Goal: Task Accomplishment & Management: Manage account settings

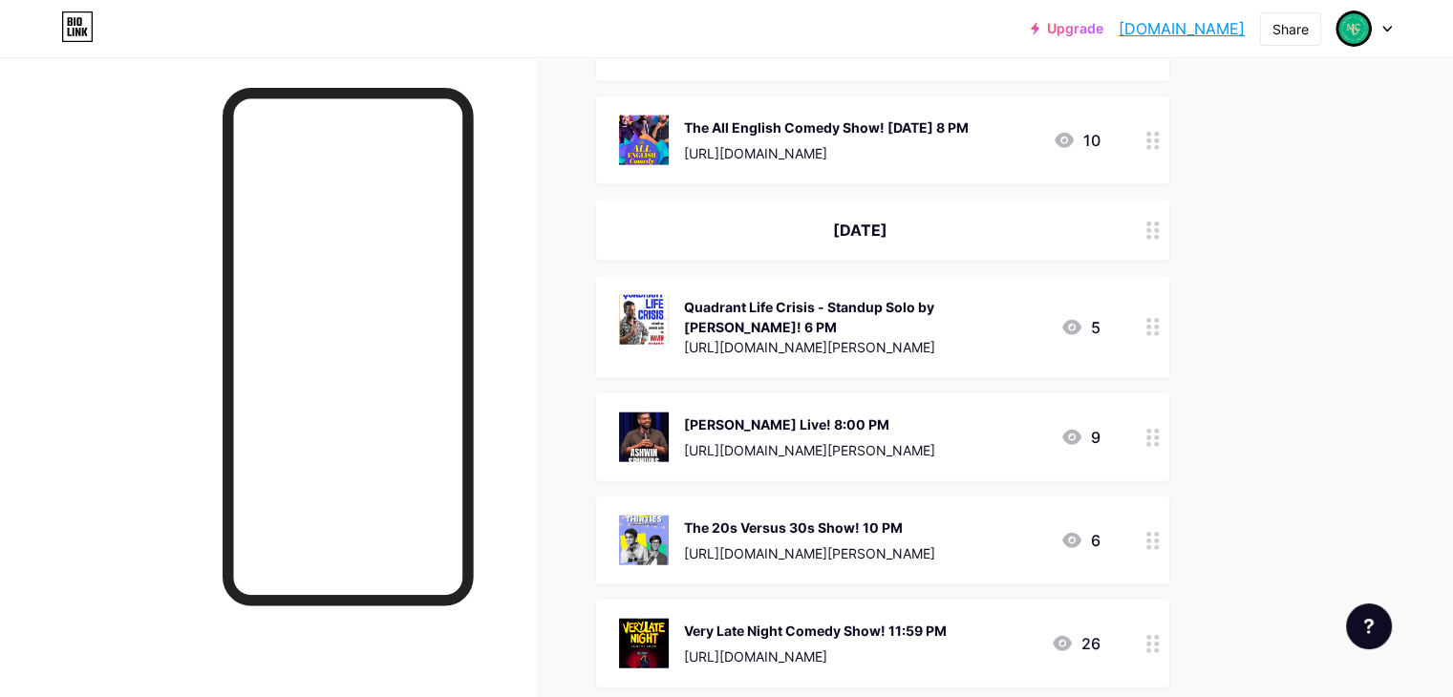
scroll to position [4681, 0]
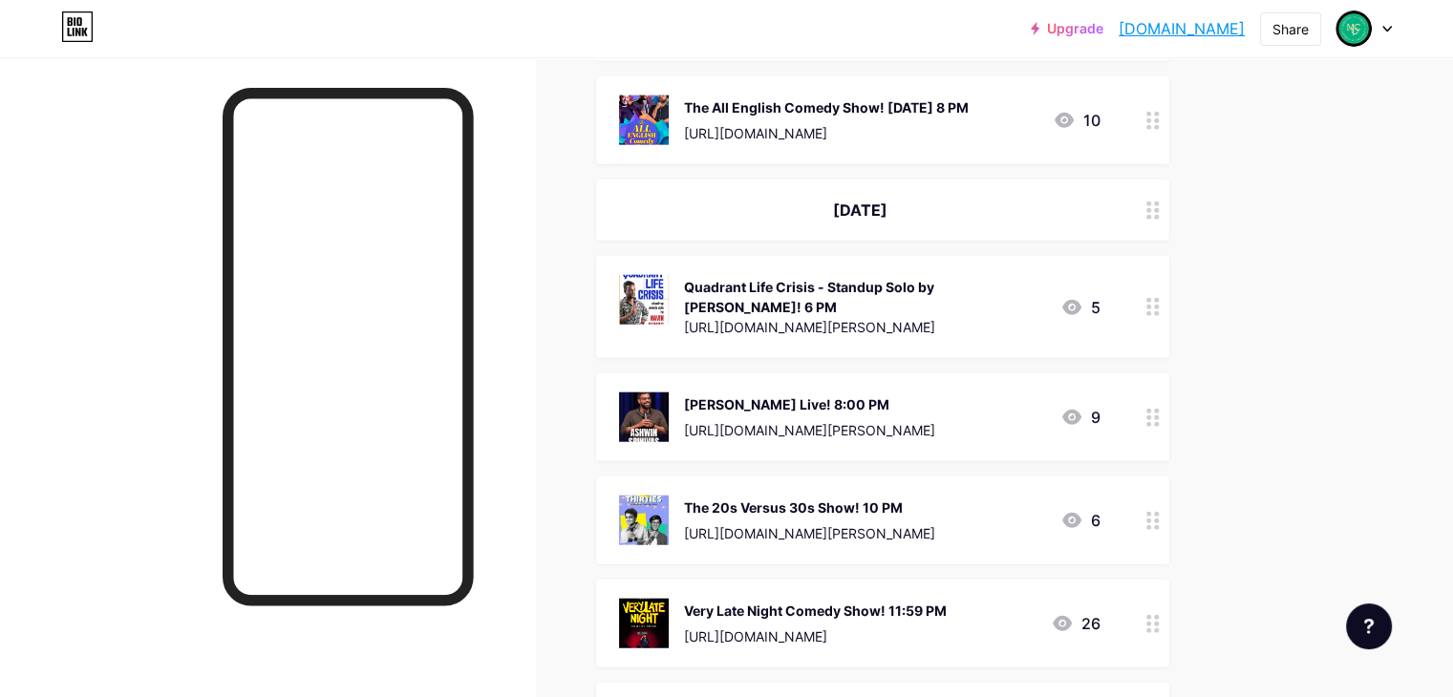
click at [1169, 258] on div at bounding box center [1153, 307] width 32 height 102
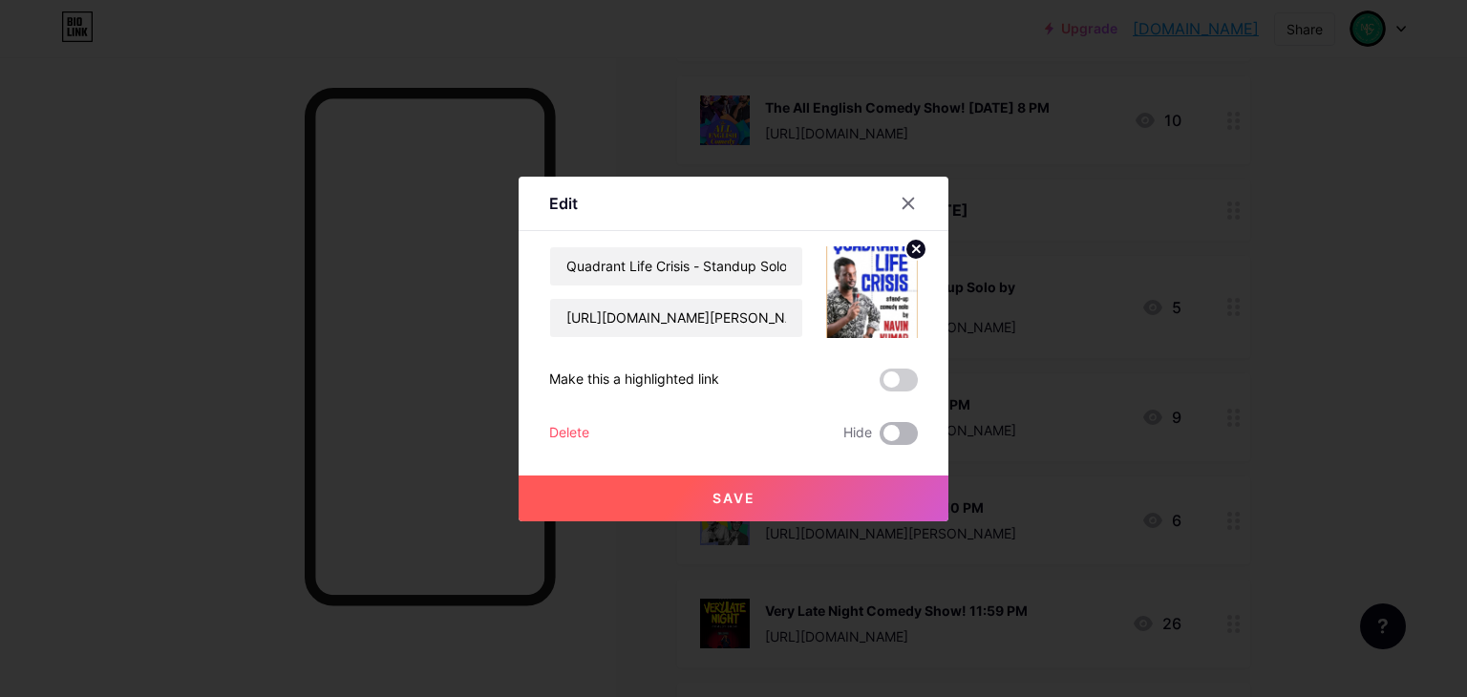
click at [890, 438] on span at bounding box center [899, 433] width 38 height 23
click at [880, 438] on input "checkbox" at bounding box center [880, 438] width 0 height 0
click at [892, 484] on button "Save" at bounding box center [734, 499] width 430 height 46
click at [914, 494] on button "Save" at bounding box center [734, 499] width 430 height 46
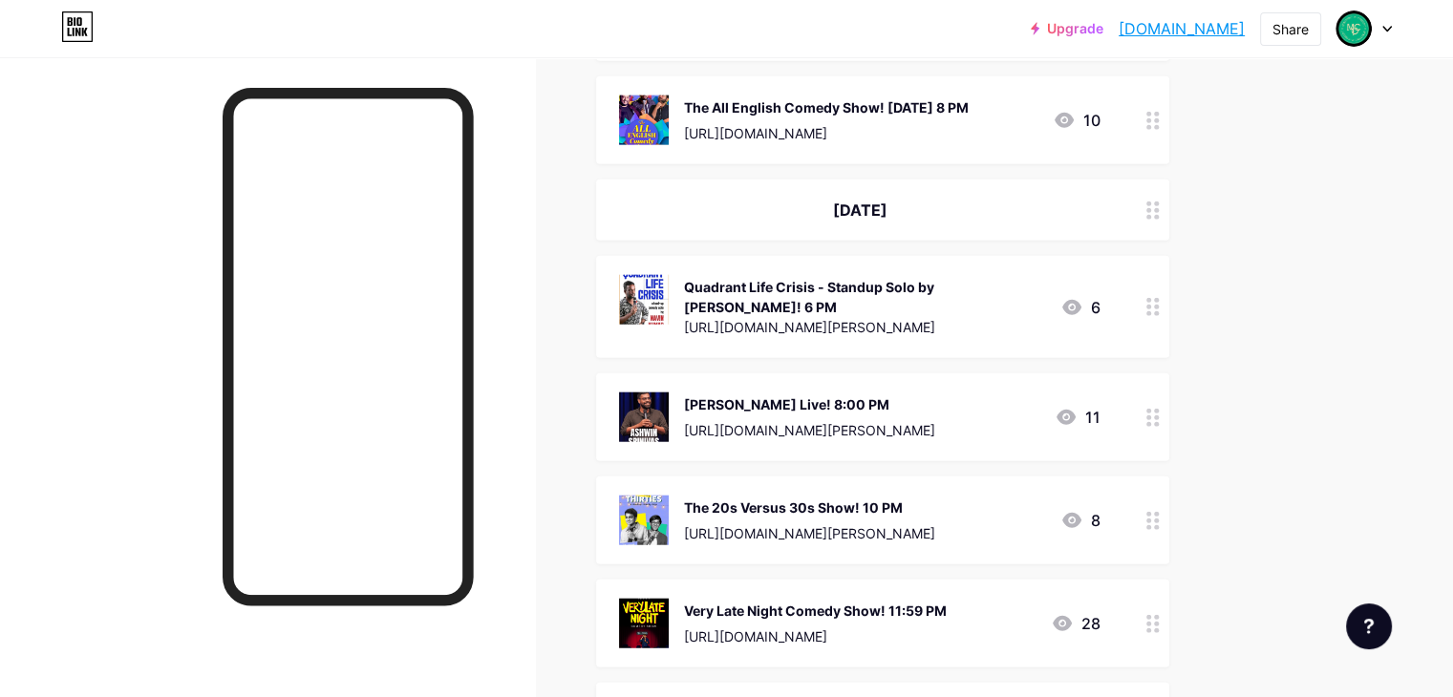
click at [1160, 409] on icon at bounding box center [1152, 418] width 13 height 18
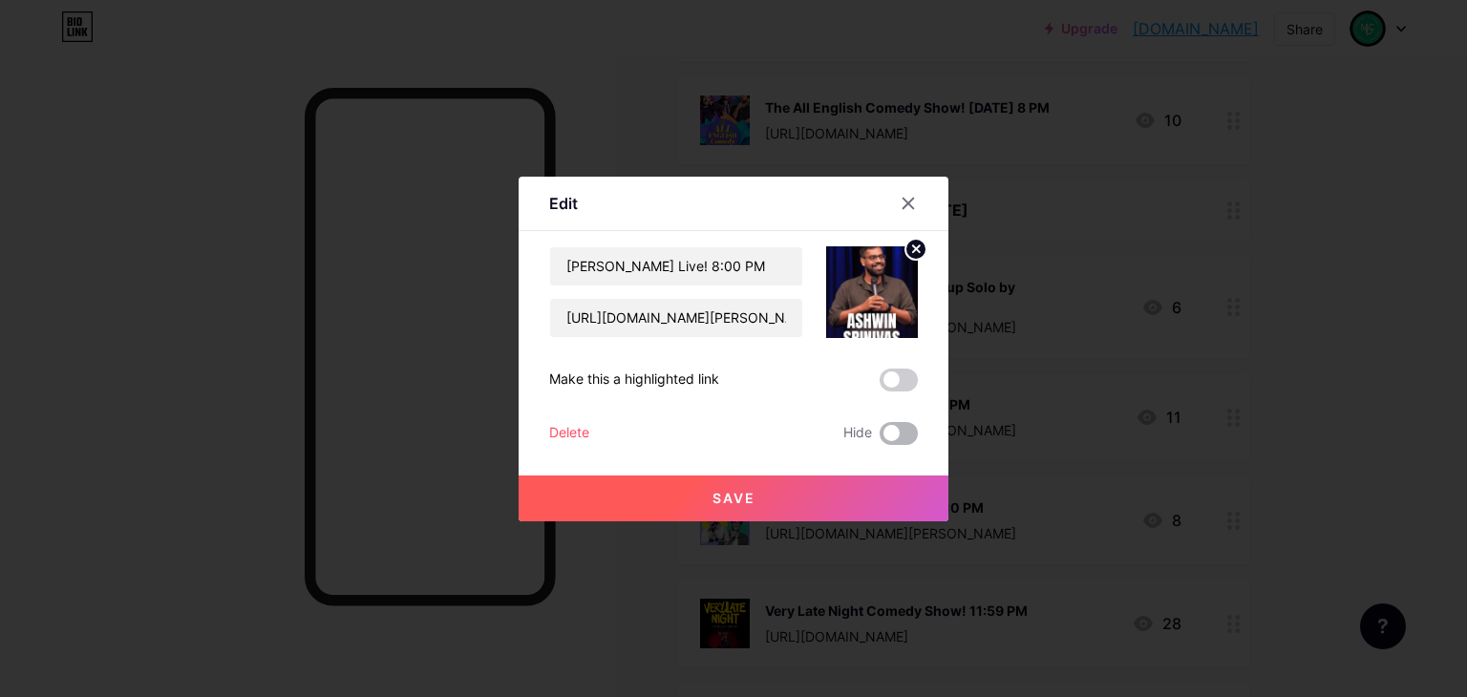
click at [913, 437] on span at bounding box center [899, 433] width 38 height 23
click at [880, 438] on input "checkbox" at bounding box center [880, 438] width 0 height 0
click at [914, 502] on button "Save" at bounding box center [734, 499] width 430 height 46
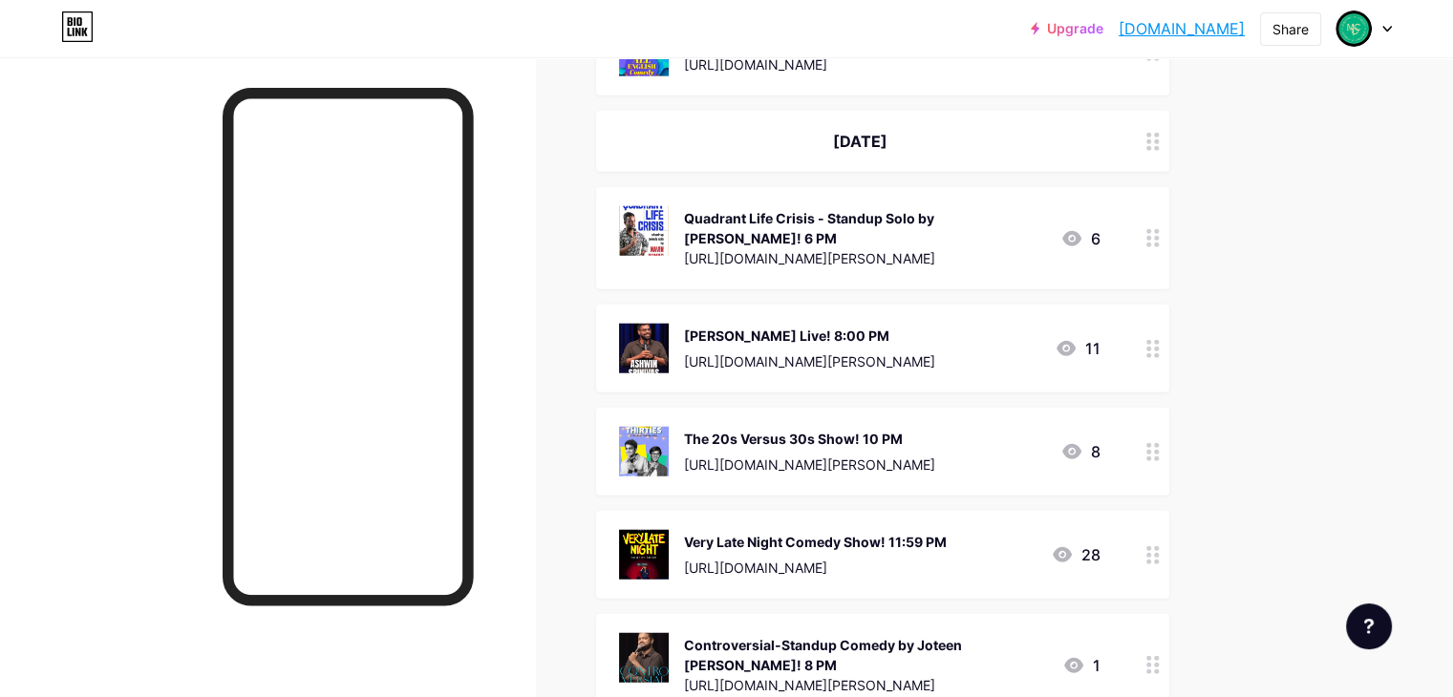
scroll to position [4777, 0]
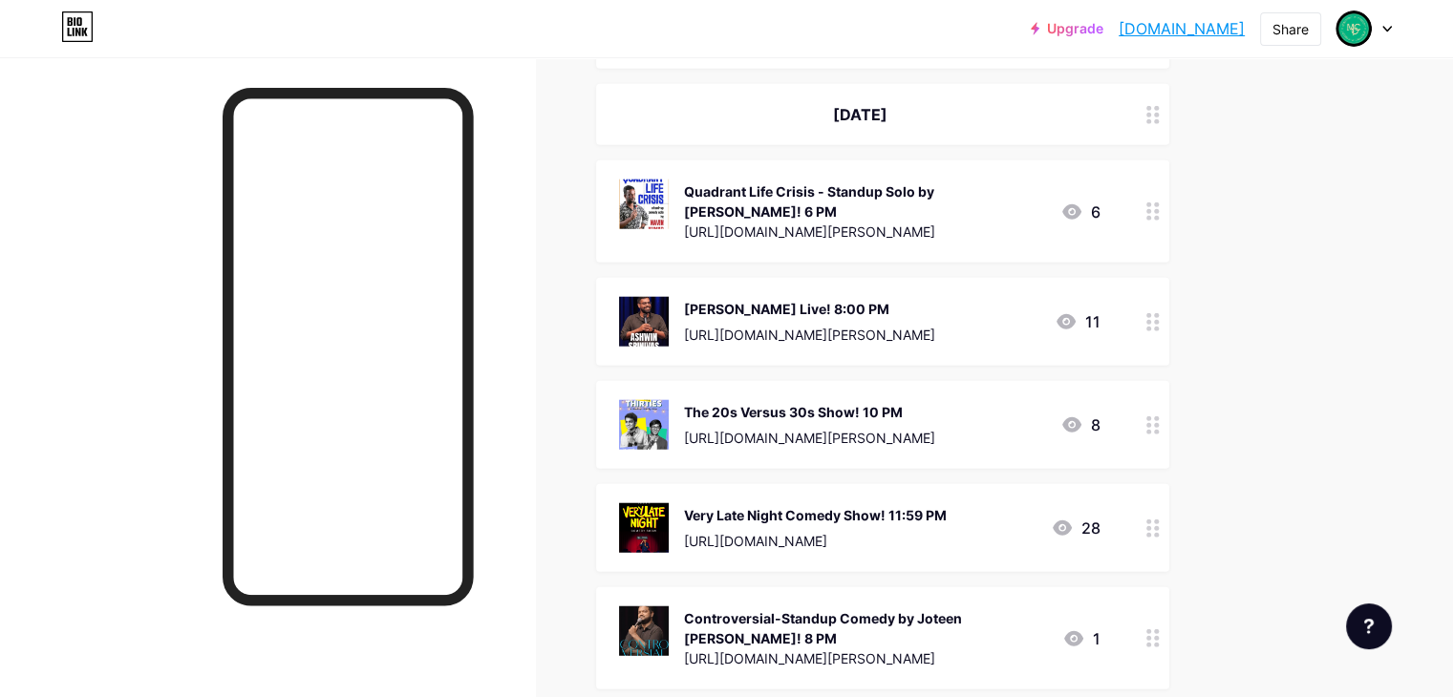
click at [1169, 381] on div at bounding box center [1153, 425] width 32 height 88
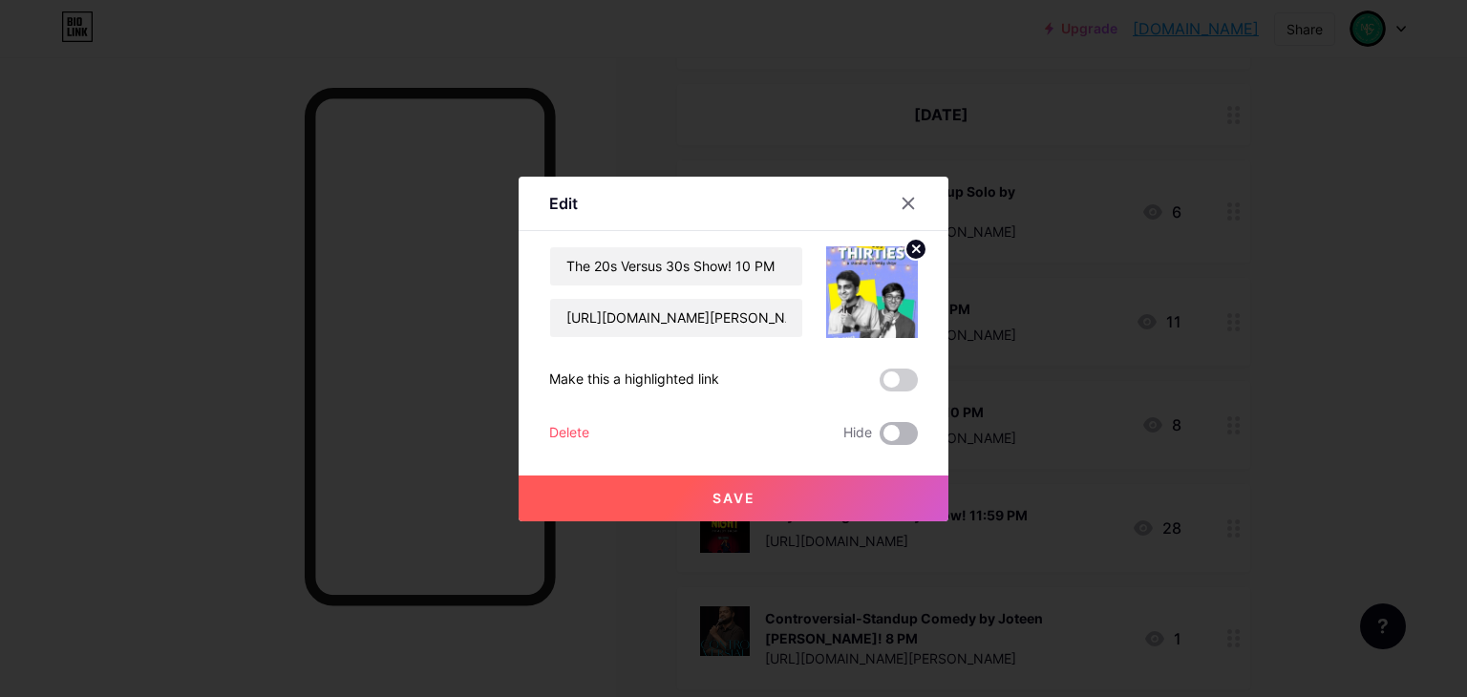
click at [909, 425] on span at bounding box center [899, 433] width 38 height 23
click at [880, 438] on input "checkbox" at bounding box center [880, 438] width 0 height 0
click at [910, 480] on button "Save" at bounding box center [734, 499] width 430 height 46
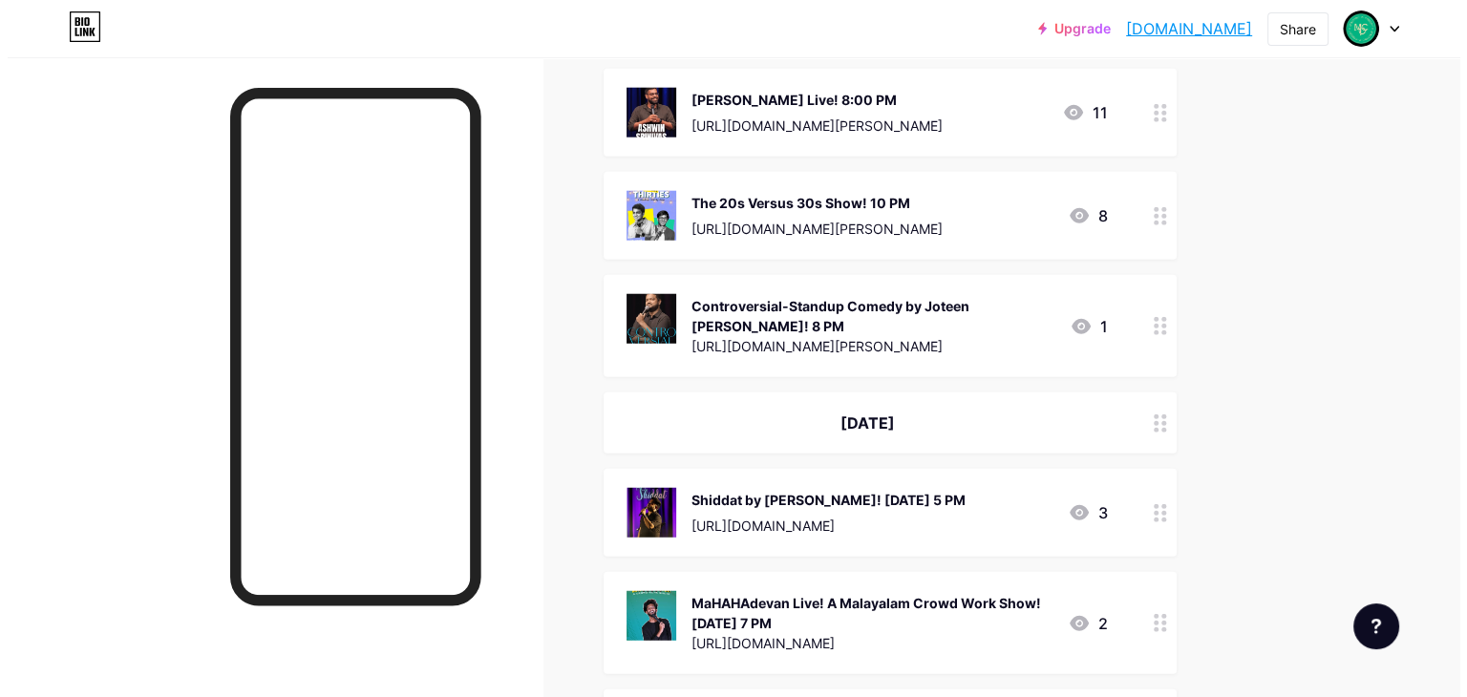
scroll to position [4979, 0]
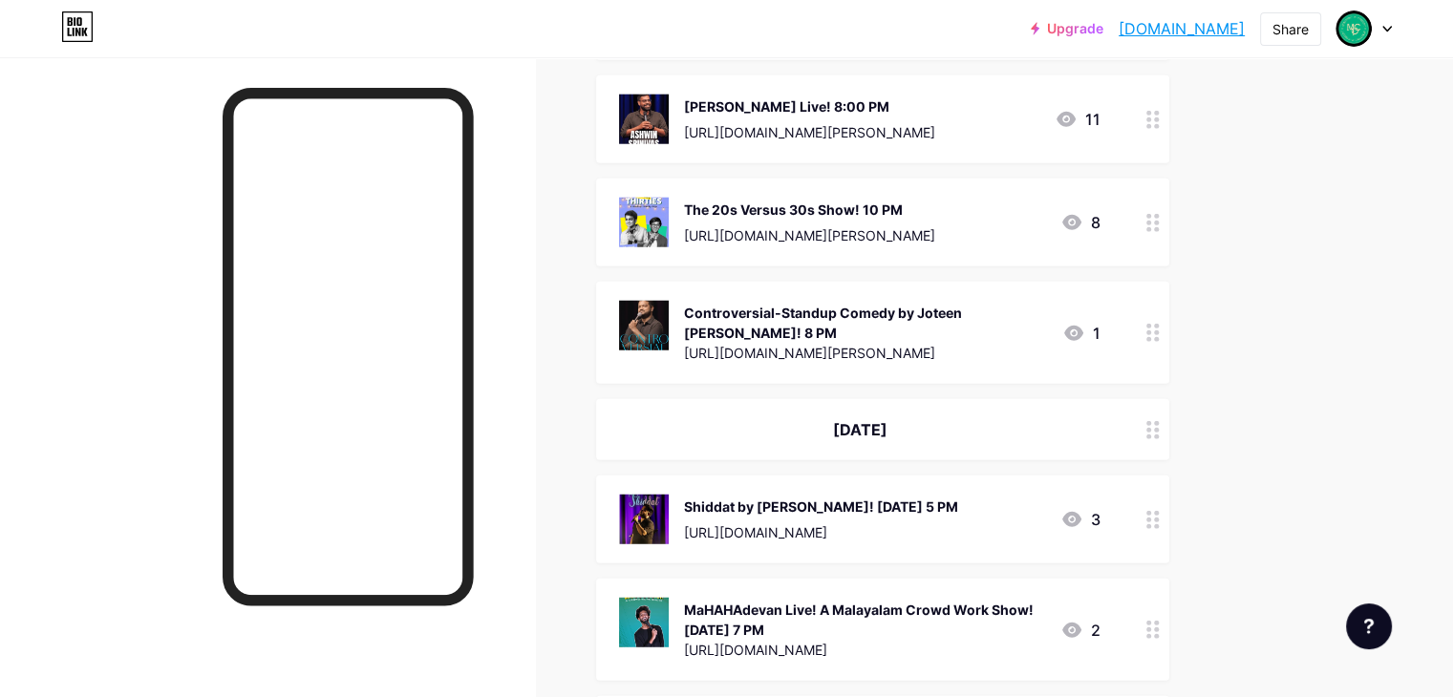
click at [1169, 399] on div at bounding box center [1153, 429] width 32 height 61
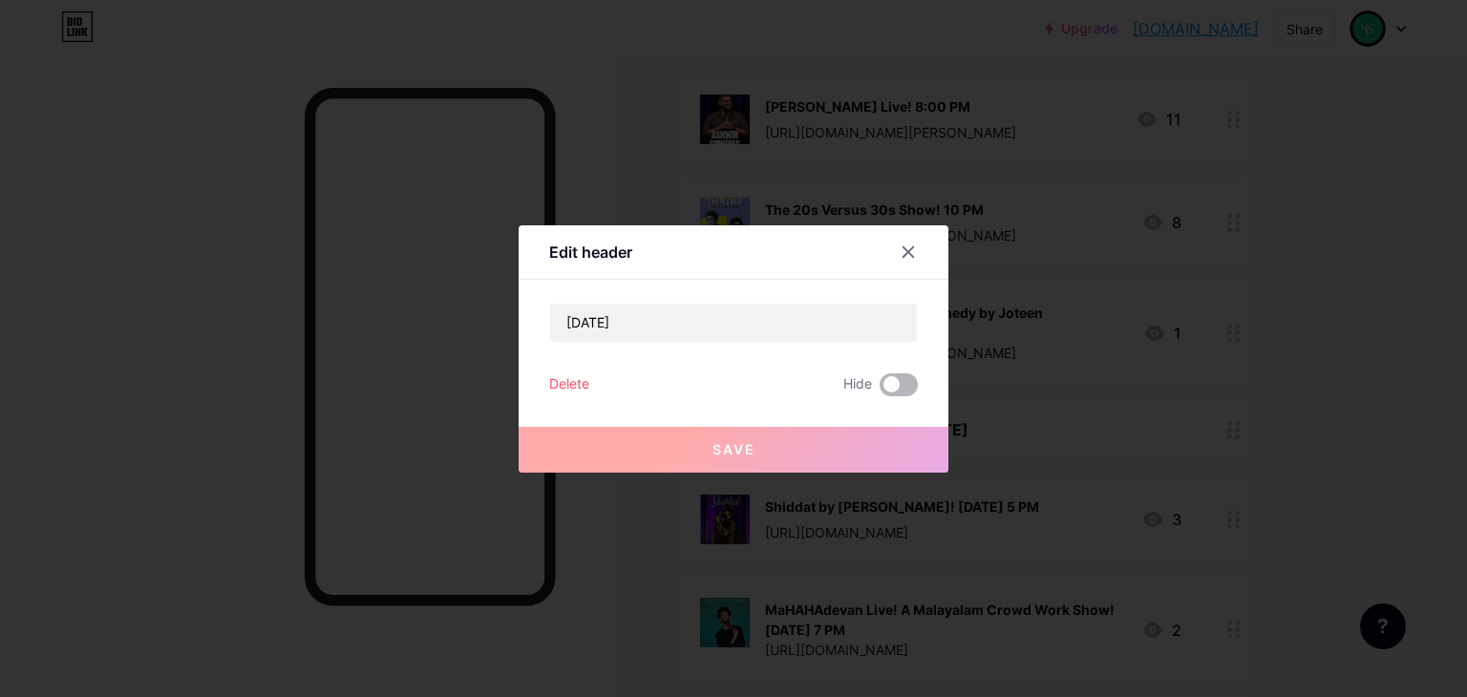
click at [896, 387] on span at bounding box center [899, 385] width 38 height 23
click at [880, 390] on input "checkbox" at bounding box center [880, 390] width 0 height 0
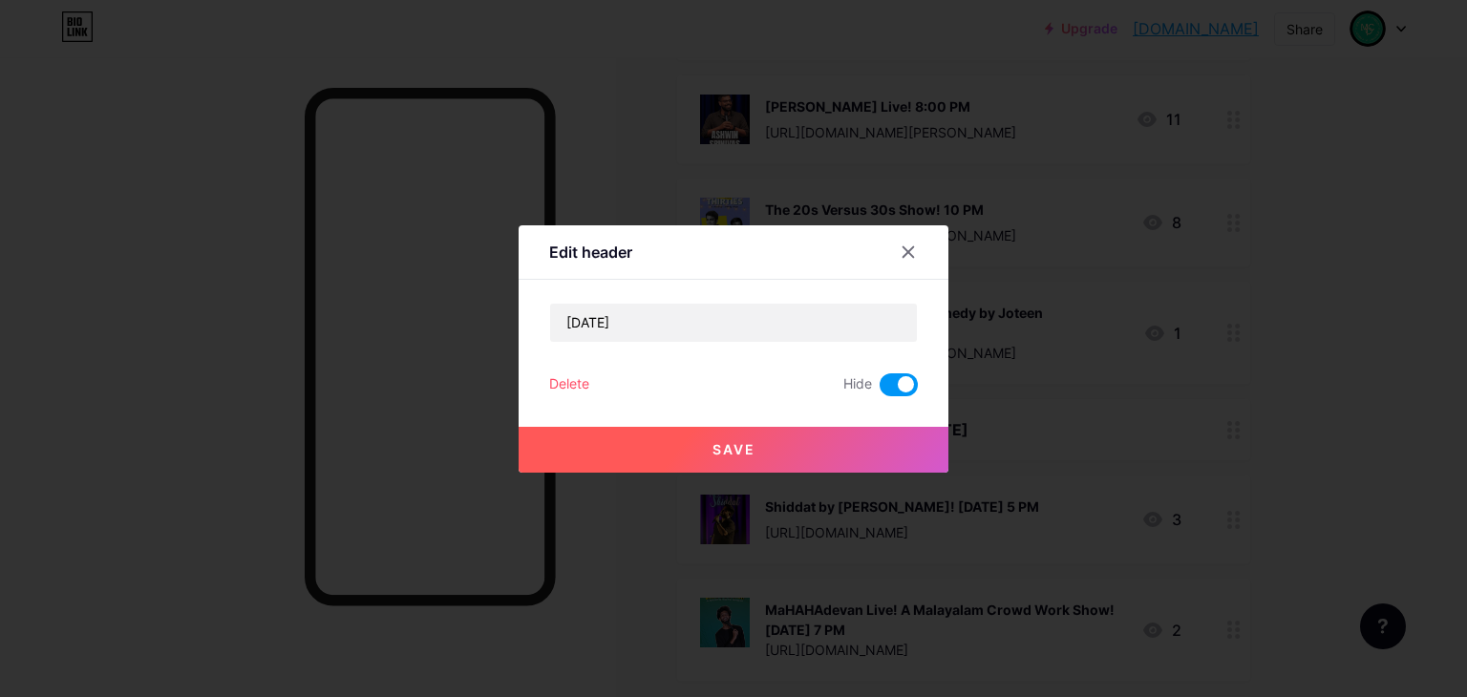
click at [894, 430] on button "Save" at bounding box center [734, 450] width 430 height 46
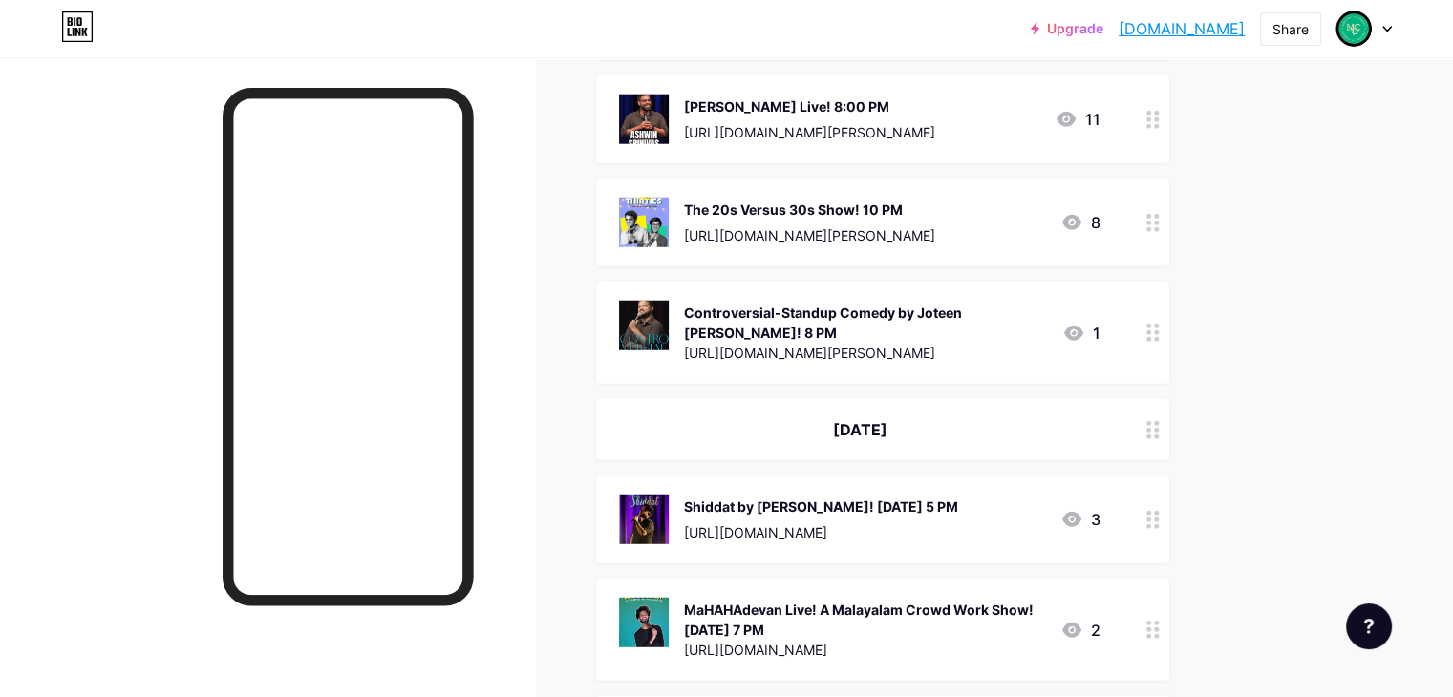
click at [958, 497] on div "Shiddat by [PERSON_NAME]! [DATE] 5 PM" at bounding box center [821, 507] width 274 height 20
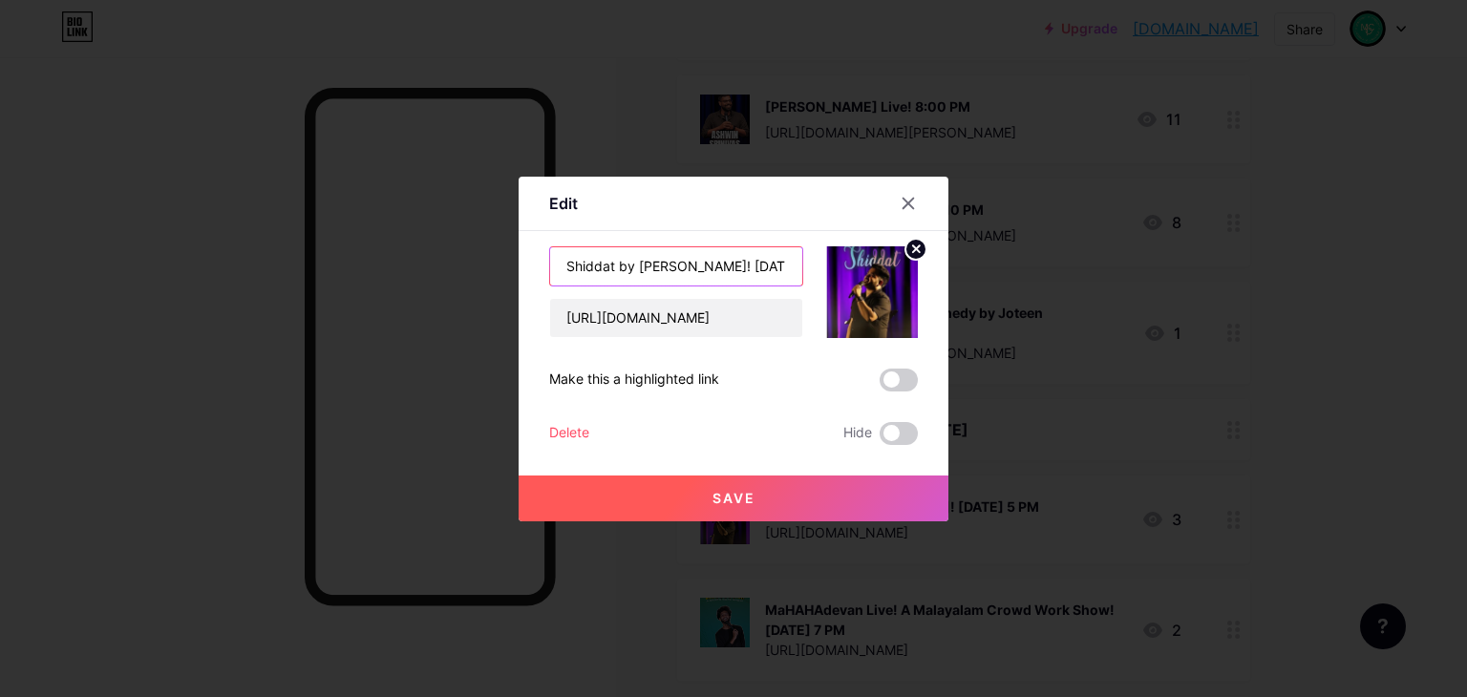
scroll to position [0, 41]
drag, startPoint x: 734, startPoint y: 266, endPoint x: 758, endPoint y: 272, distance: 24.8
click at [758, 272] on input "Shiddat by [PERSON_NAME]! [DATE] 5 PM" at bounding box center [676, 266] width 252 height 38
type input "Shiddat by [PERSON_NAME]! 5 PM"
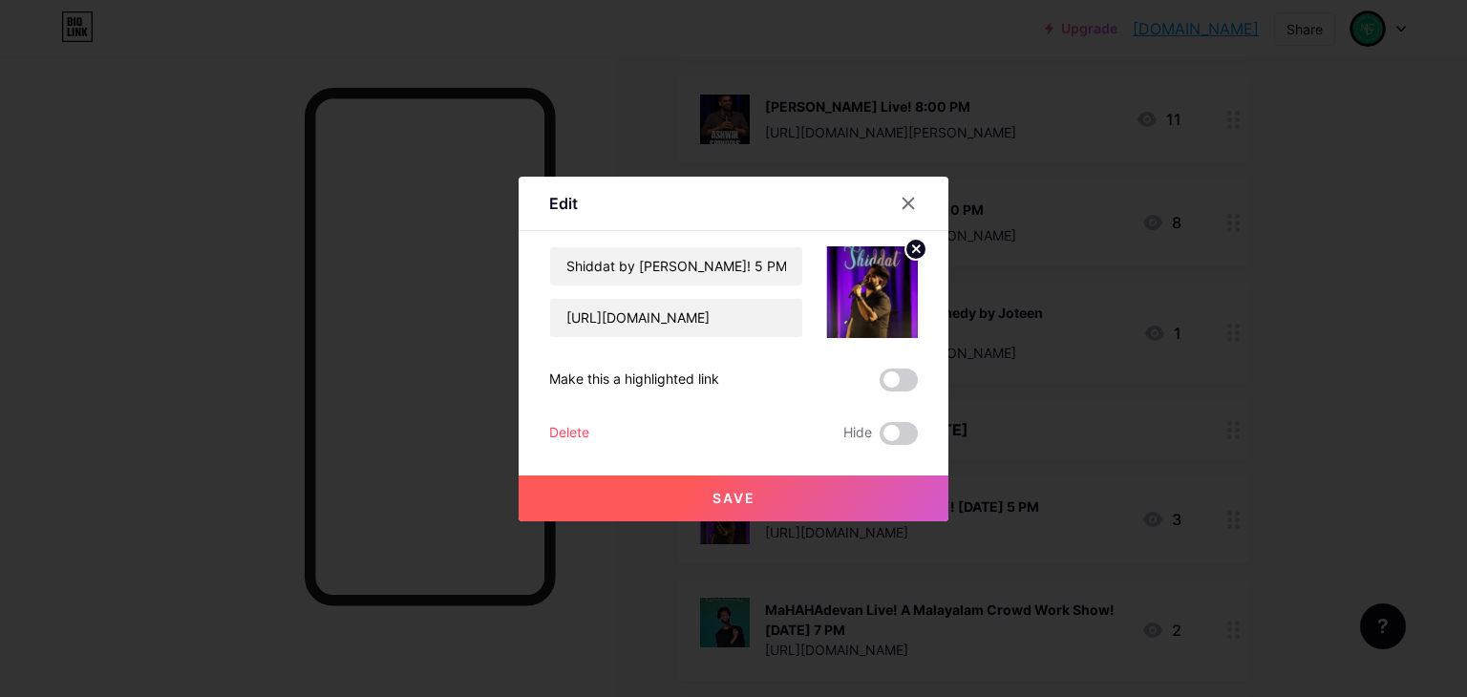
click at [810, 492] on button "Save" at bounding box center [734, 499] width 430 height 46
click at [1051, 537] on div at bounding box center [733, 348] width 1467 height 697
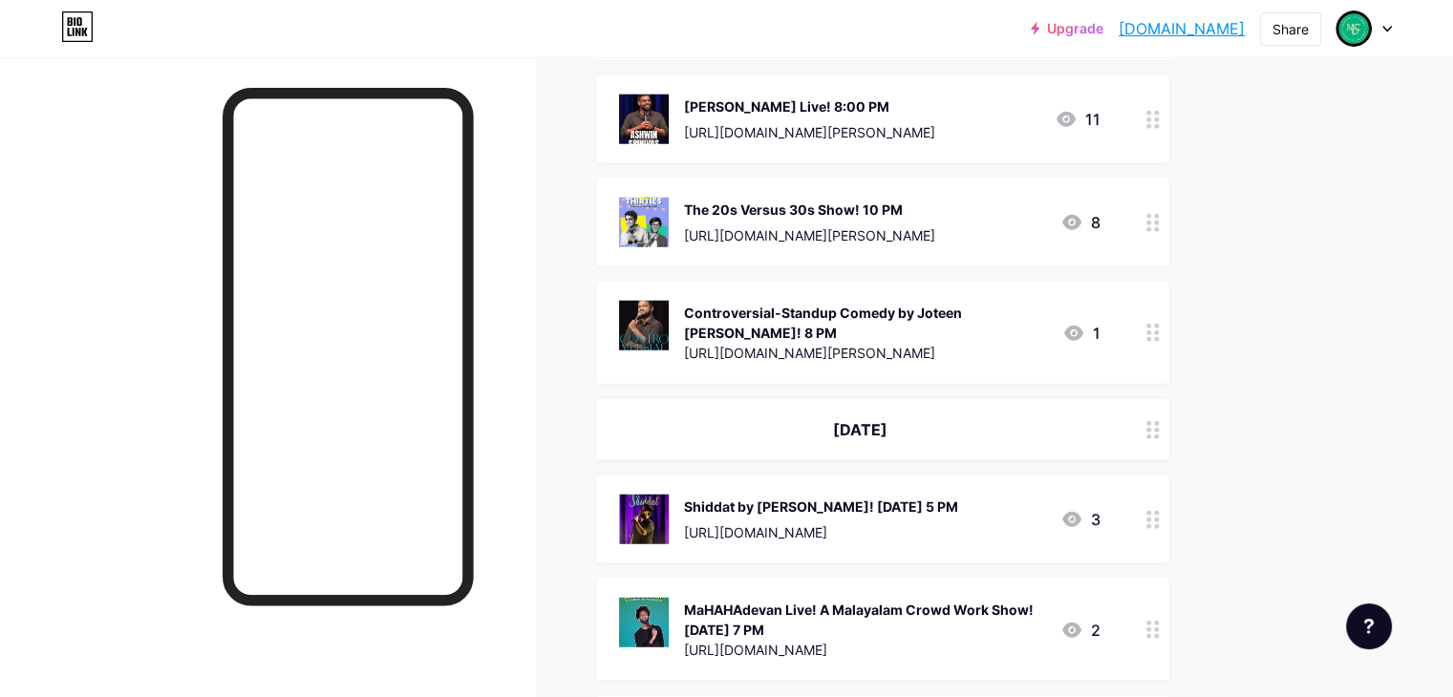
click at [1045, 600] on div "MaHAHAdevan Live! A Malayalam Crowd Work Show! [DATE] 7 PM" at bounding box center [864, 620] width 361 height 40
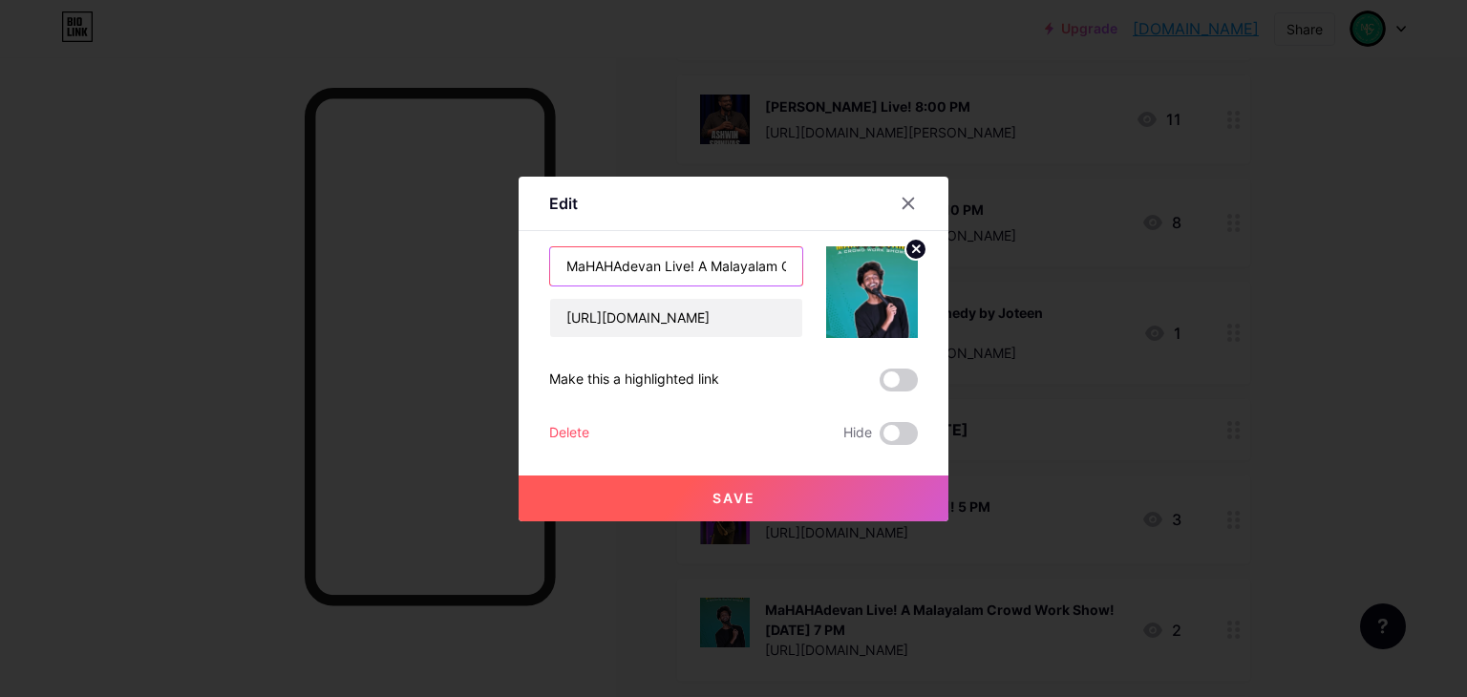
click at [783, 266] on input "MaHAHAdevan Live! A Malayalam Crowd Work Show! [DATE] 7 PM" at bounding box center [676, 266] width 252 height 38
drag, startPoint x: 756, startPoint y: 270, endPoint x: 695, endPoint y: 261, distance: 61.9
click at [695, 261] on input "MaHAHAdevan Live! A Malayalam Crowd Work Show! [DATE] 7 PM" at bounding box center [676, 266] width 252 height 38
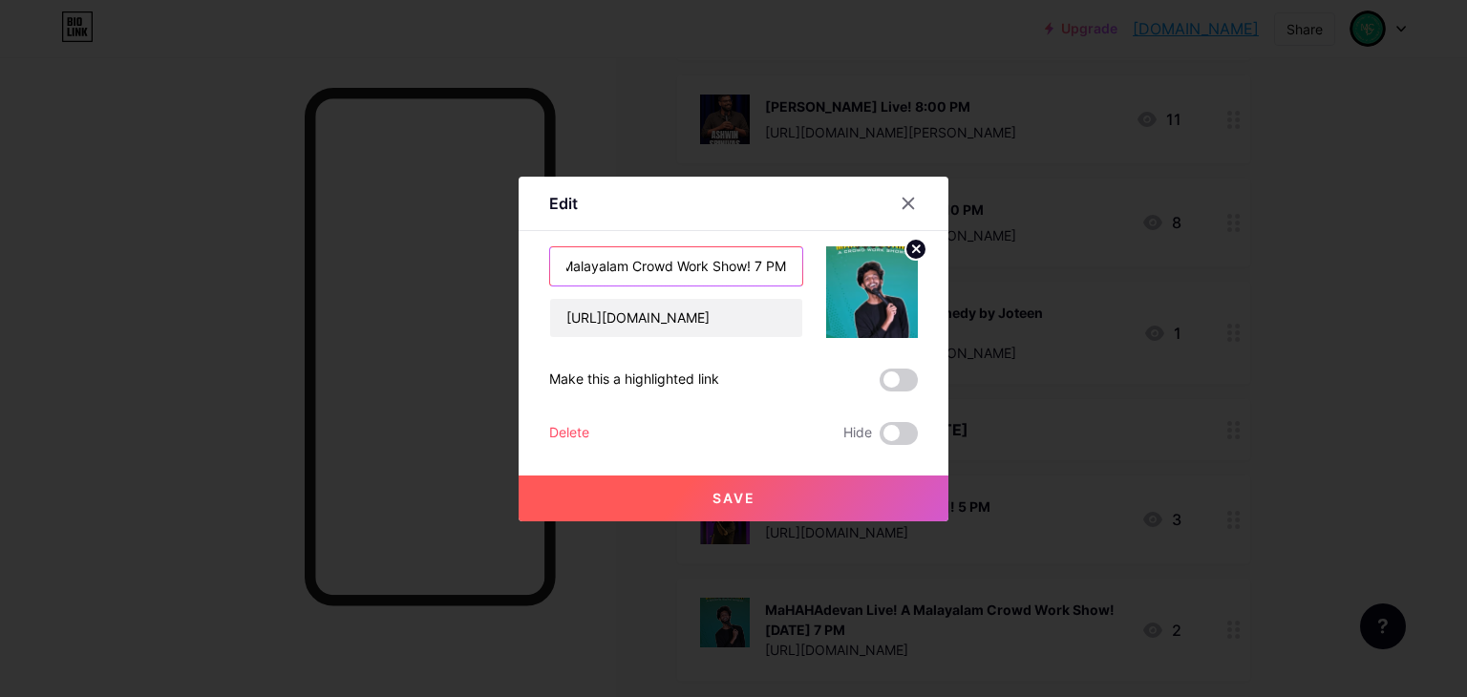
type input "MaHAHAdevan Live! A Malayalam Crowd Work Show! 7 PM"
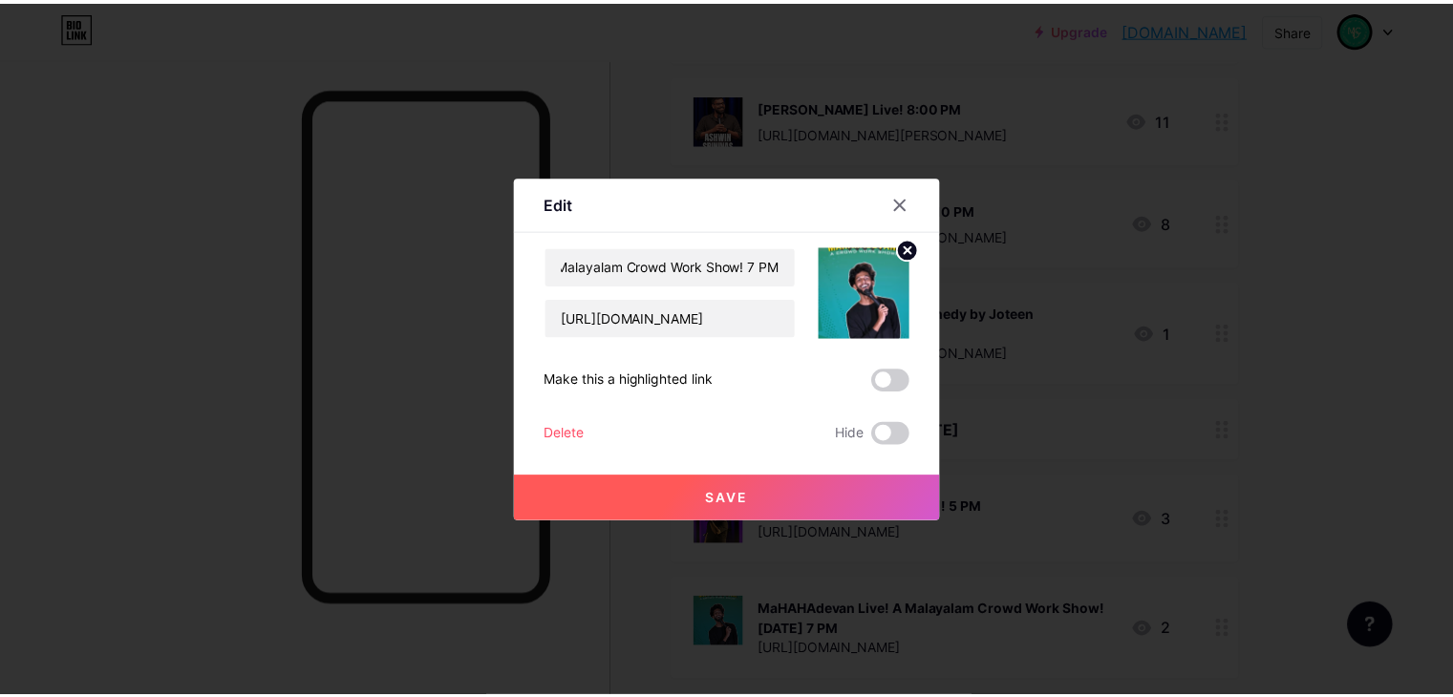
scroll to position [0, 0]
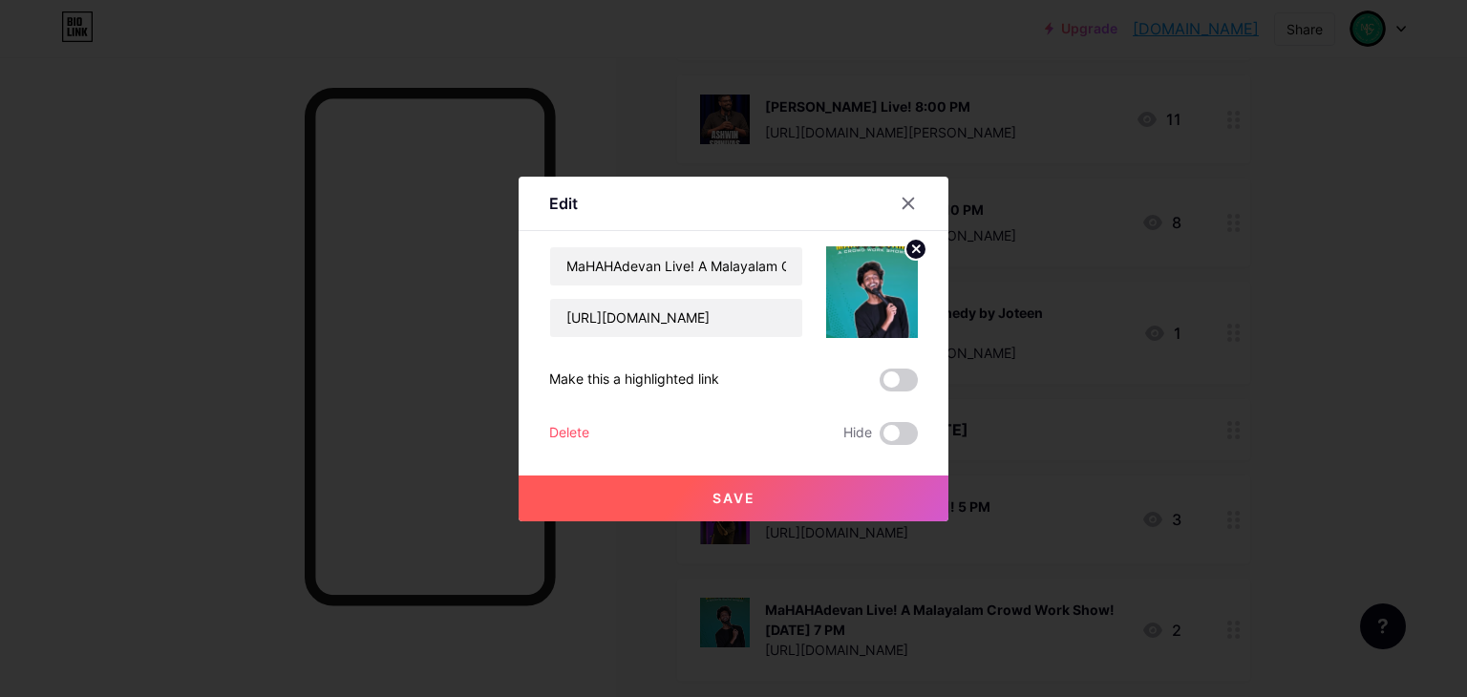
click at [760, 481] on button "Save" at bounding box center [734, 499] width 430 height 46
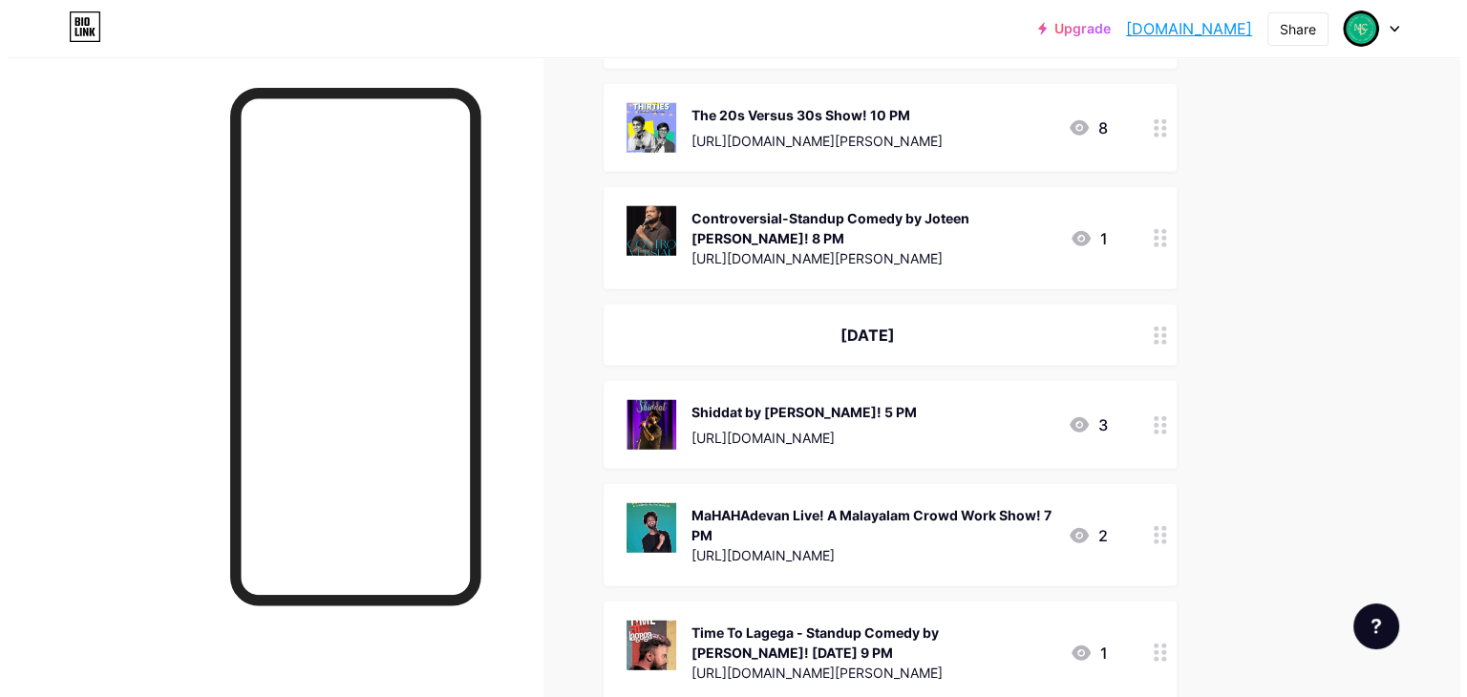
scroll to position [5075, 0]
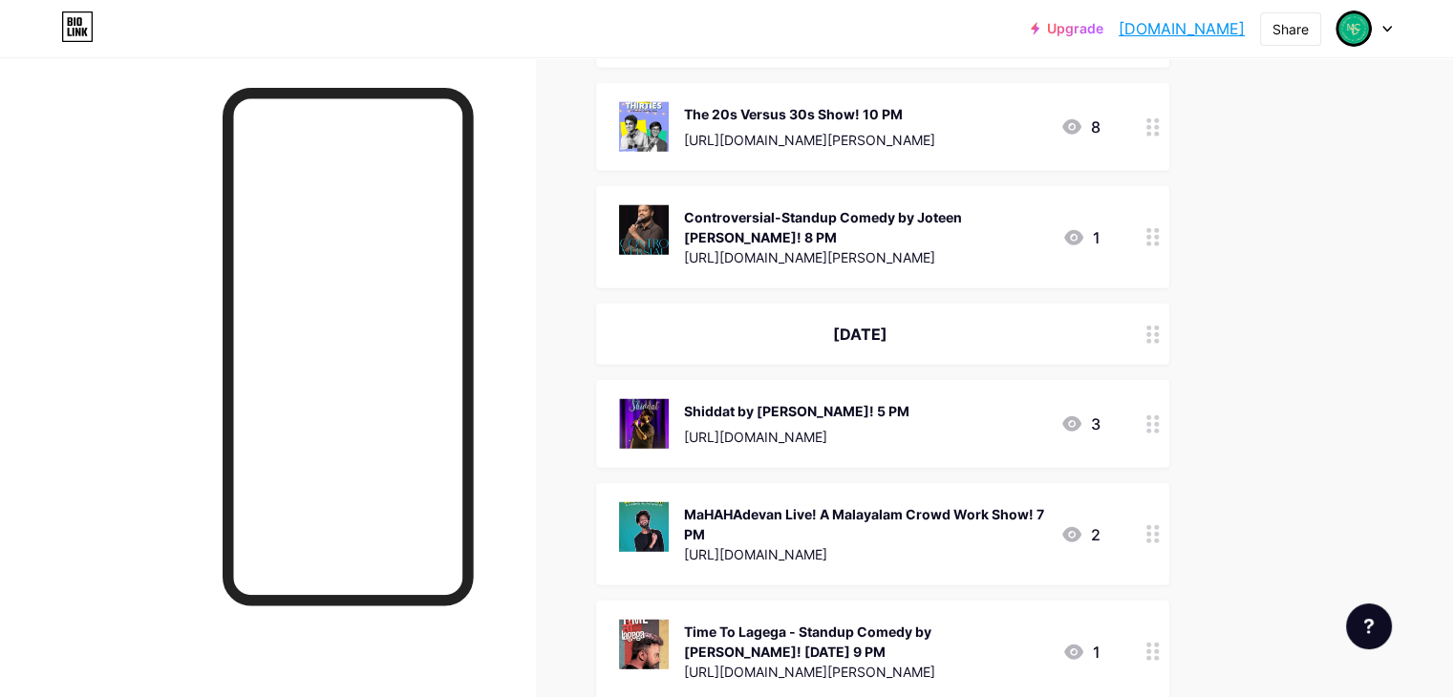
click at [1047, 601] on div "Time To Lagega - Standup Comedy by [PERSON_NAME]! [DATE] 9 PM [URL][DOMAIN_NAME…" at bounding box center [882, 652] width 573 height 102
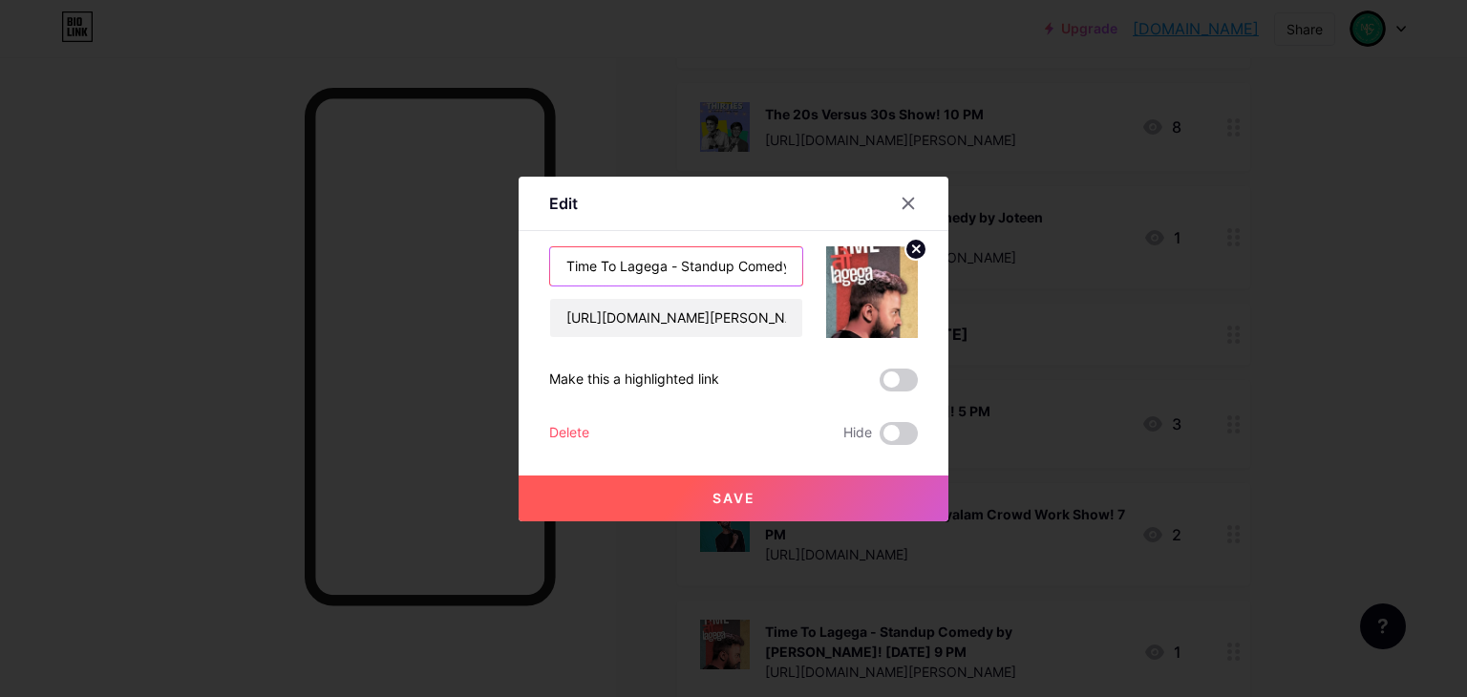
click at [774, 267] on input "Time To Lagega - Standup Comedy by [PERSON_NAME]! [DATE] 9 PM" at bounding box center [676, 266] width 252 height 38
drag, startPoint x: 754, startPoint y: 268, endPoint x: 695, endPoint y: 270, distance: 59.3
click at [695, 270] on input "Time To Lagega - Standup Comedy by [PERSON_NAME]! [DATE] 9 PM" at bounding box center [676, 266] width 252 height 38
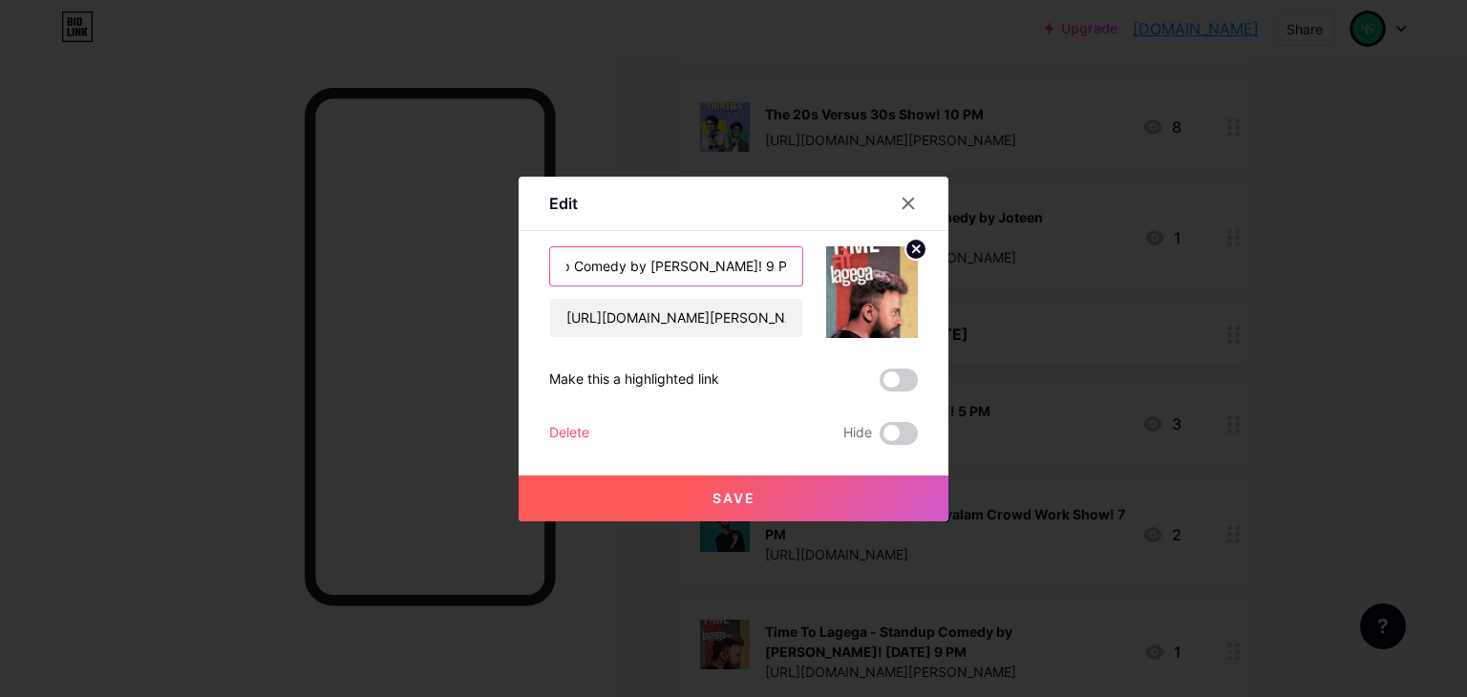
type input "Time To Lagega - Standup Comedy by [PERSON_NAME]! 9 PM"
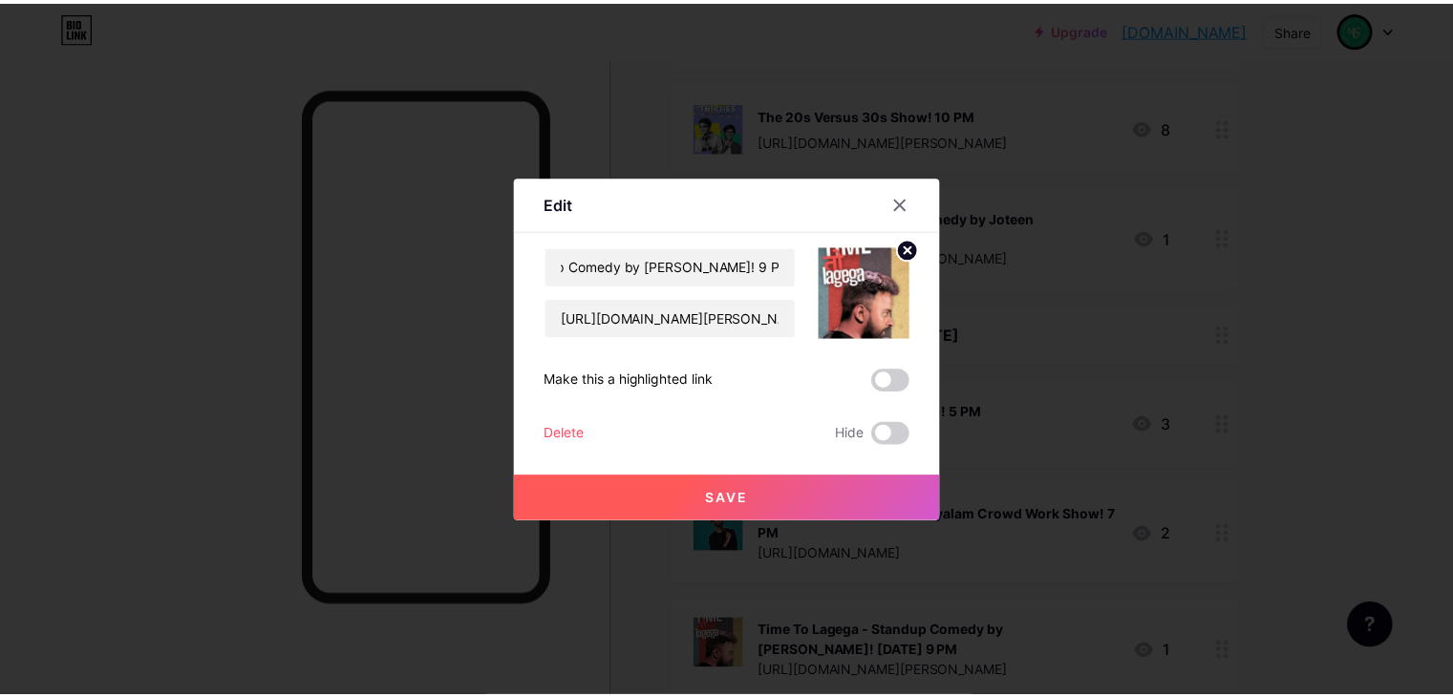
scroll to position [0, 0]
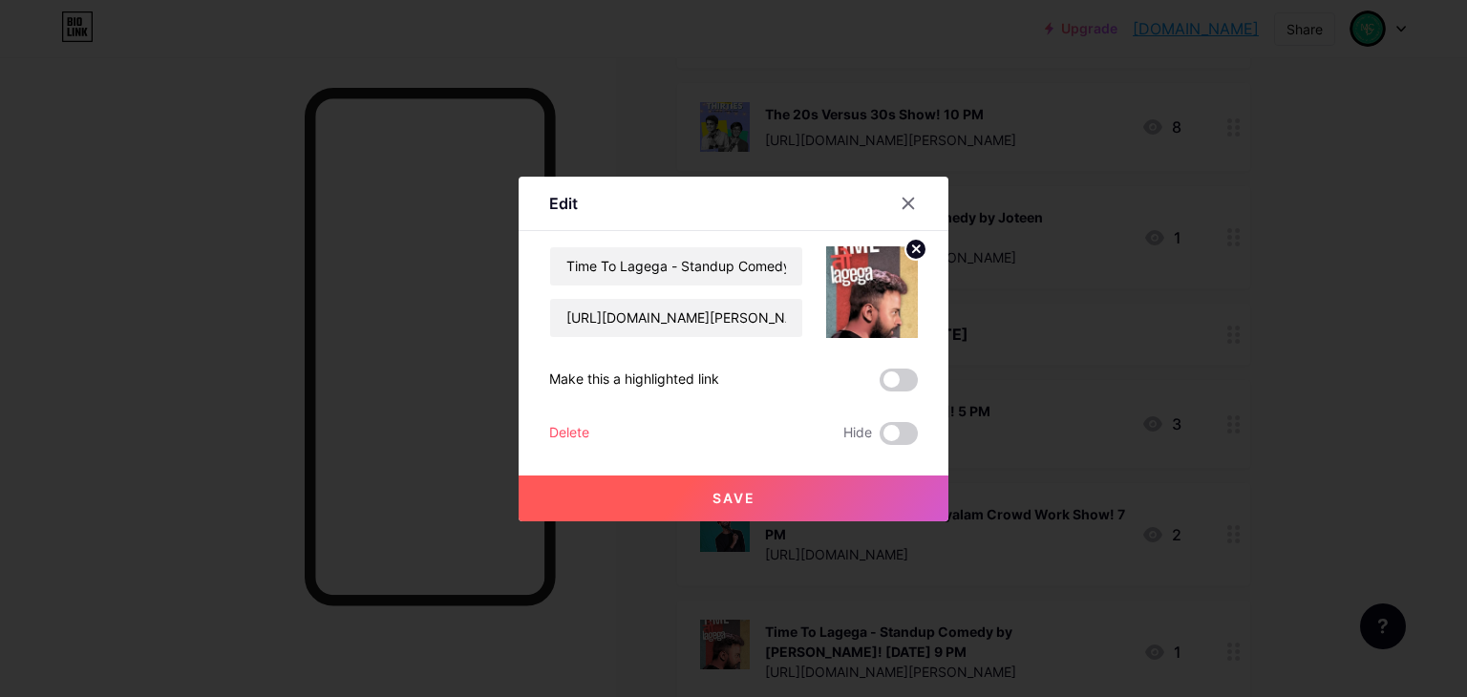
click at [778, 482] on button "Save" at bounding box center [734, 499] width 430 height 46
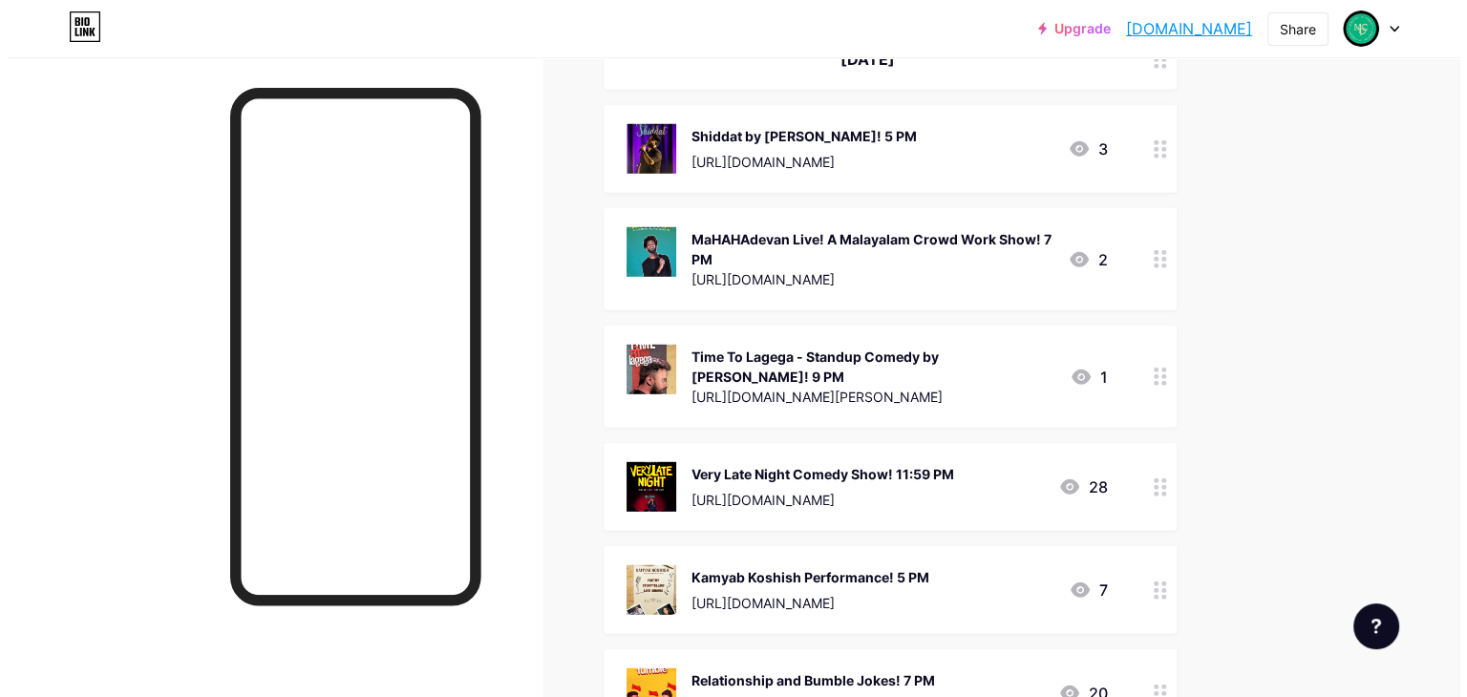
scroll to position [5552, 0]
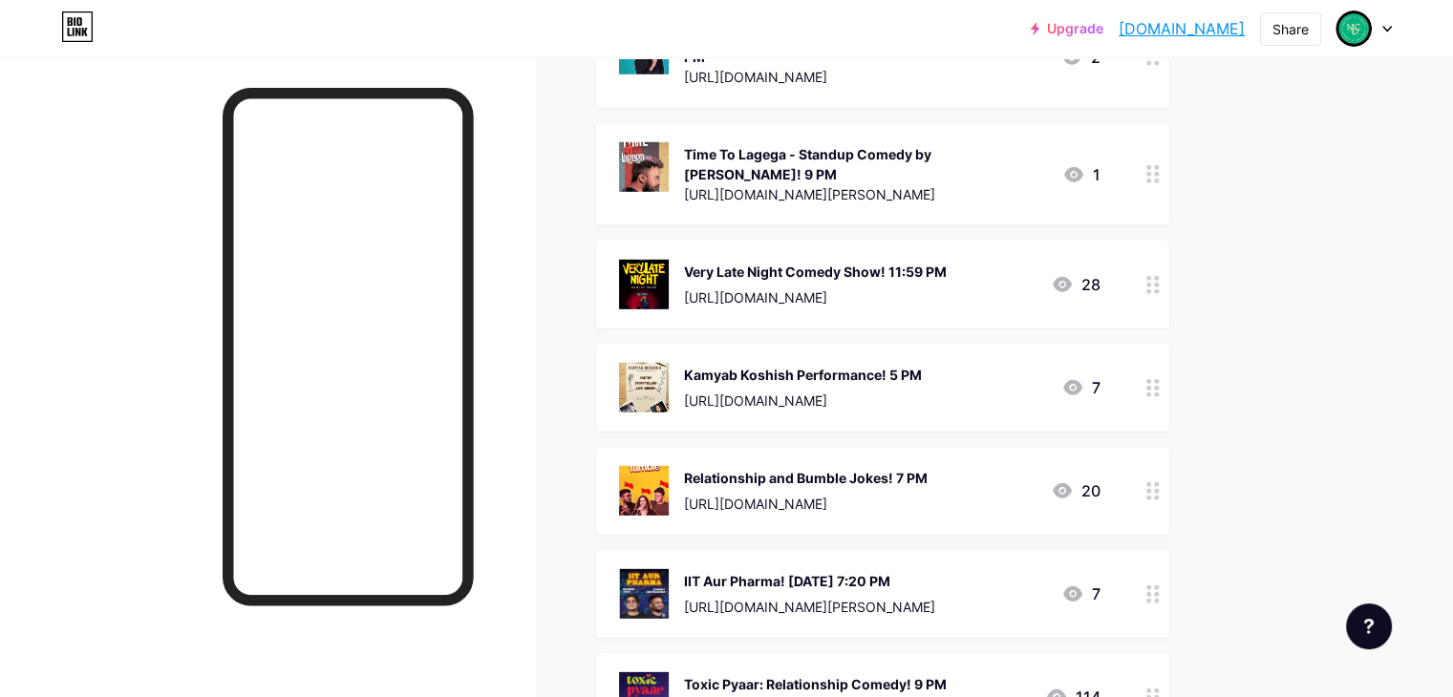
click at [947, 262] on div "Very Late Night Comedy Show! 11:59 PM" at bounding box center [815, 272] width 263 height 20
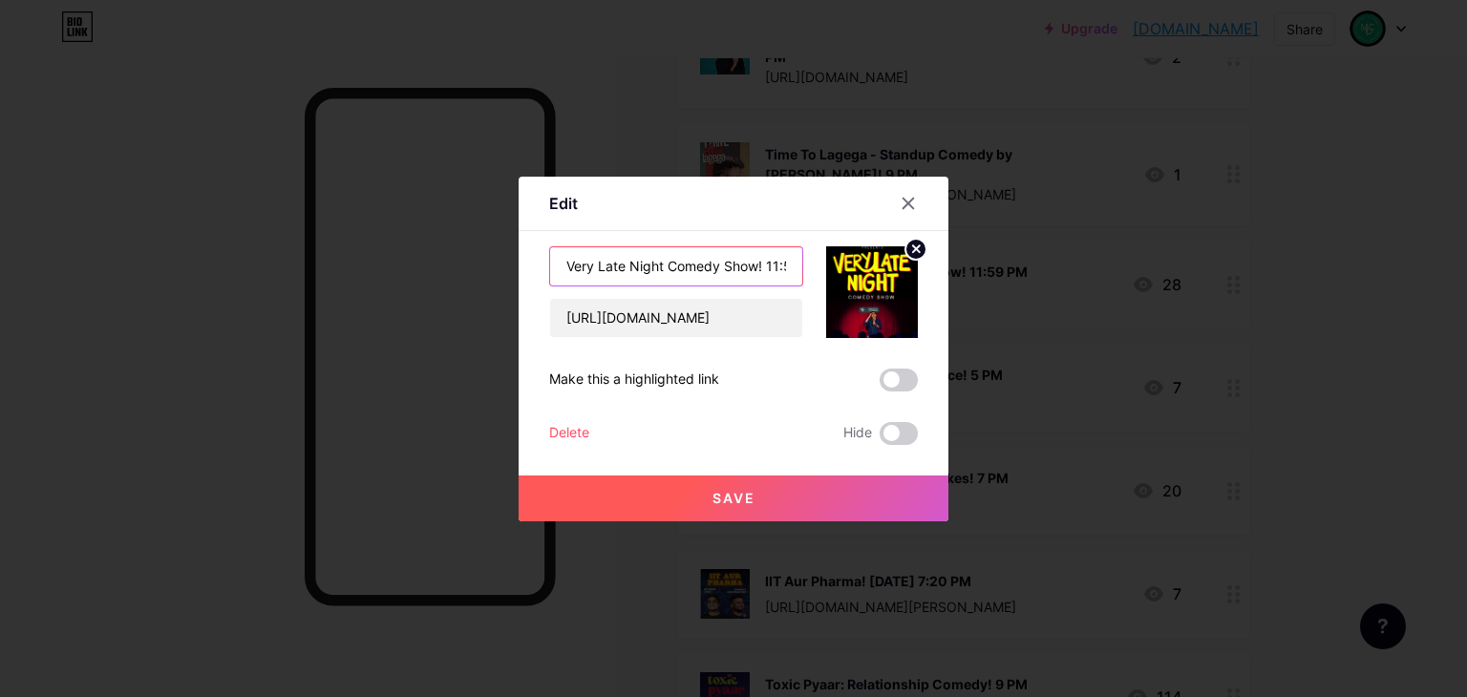
click at [776, 271] on input "Very Late Night Comedy Show! 11:59 PM" at bounding box center [676, 266] width 252 height 38
drag, startPoint x: 760, startPoint y: 263, endPoint x: 746, endPoint y: 259, distance: 14.8
click at [746, 259] on input "Very Late Night Comedy Show! 11:59 PM" at bounding box center [676, 266] width 252 height 38
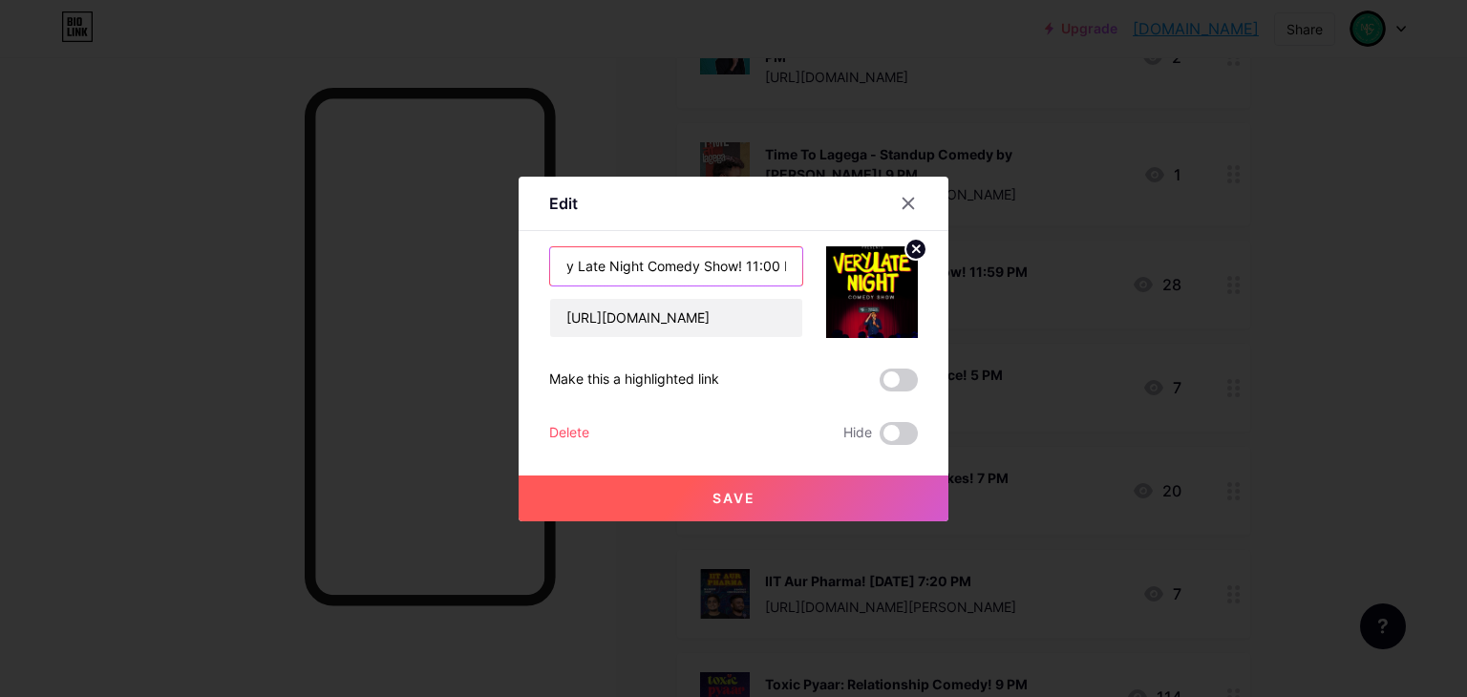
type input "Very Late Night Comedy Show! 11:00 PM"
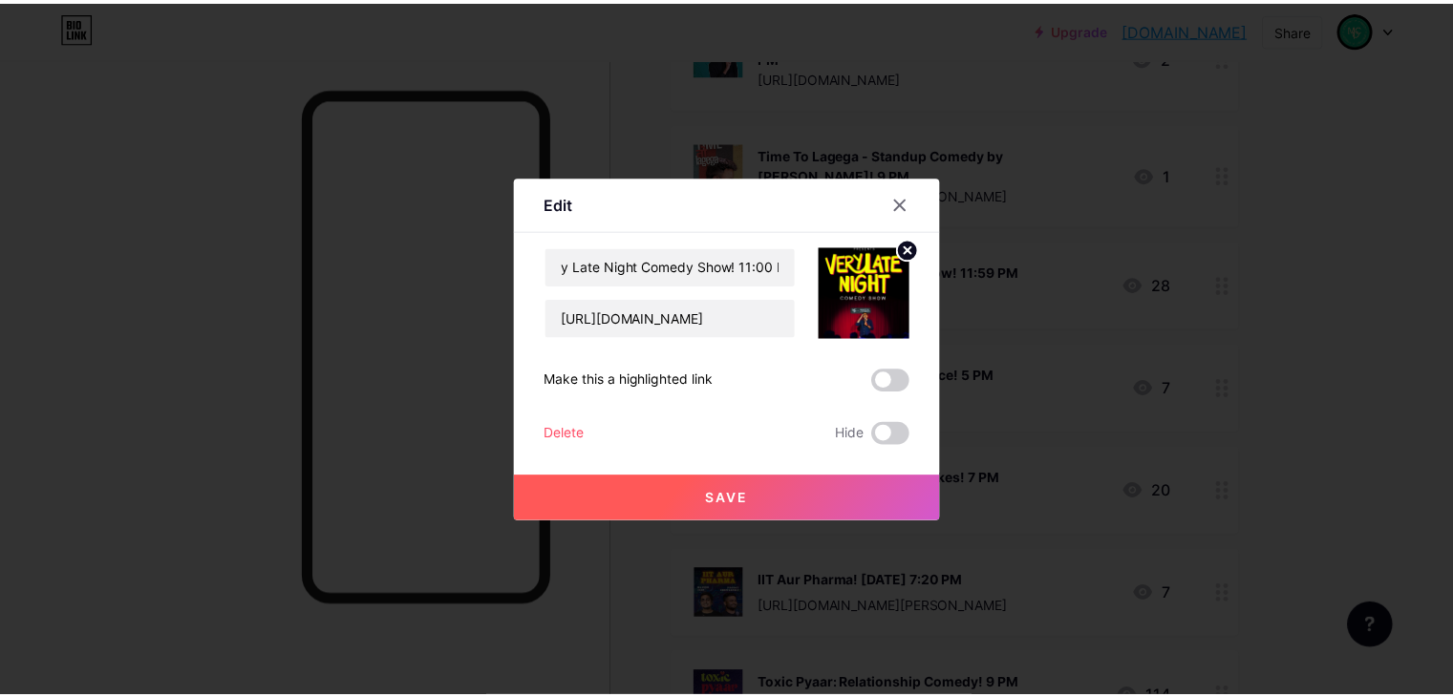
scroll to position [0, 0]
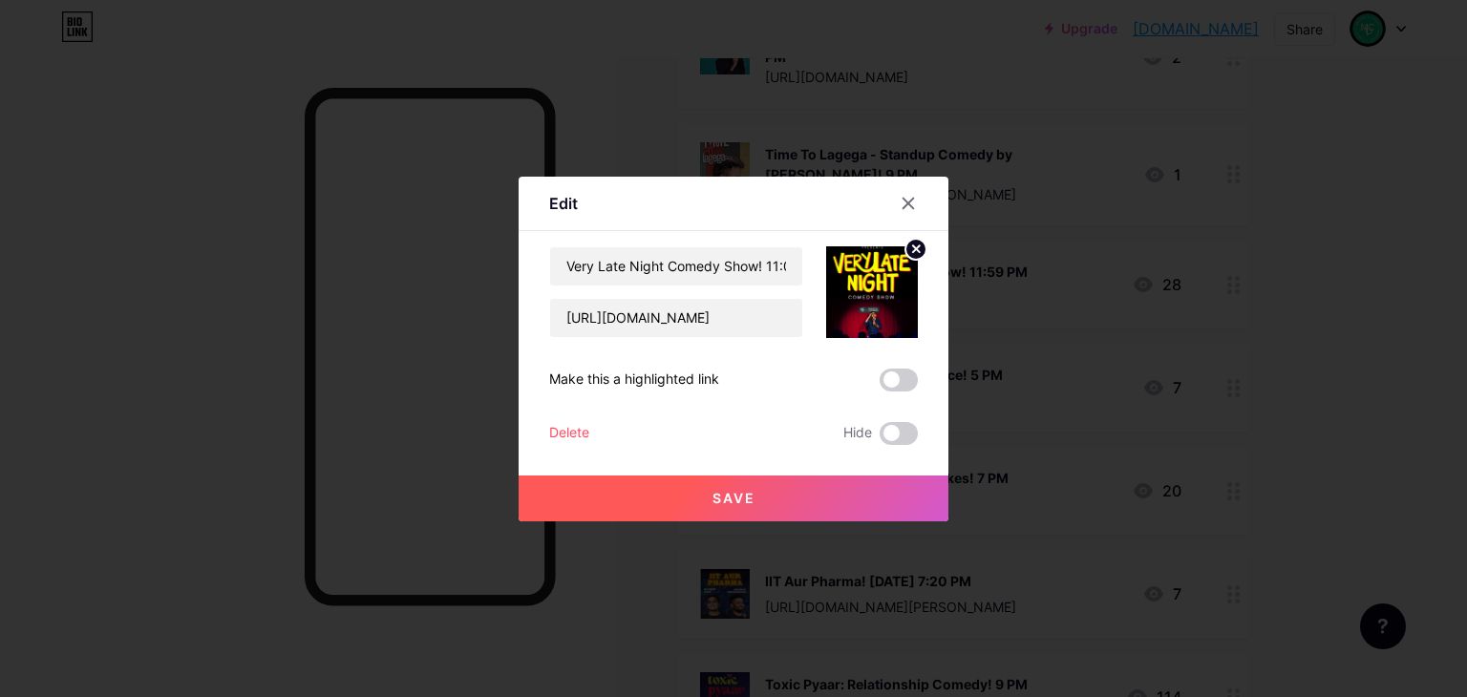
click at [798, 489] on button "Save" at bounding box center [734, 499] width 430 height 46
